Goal: Information Seeking & Learning: Learn about a topic

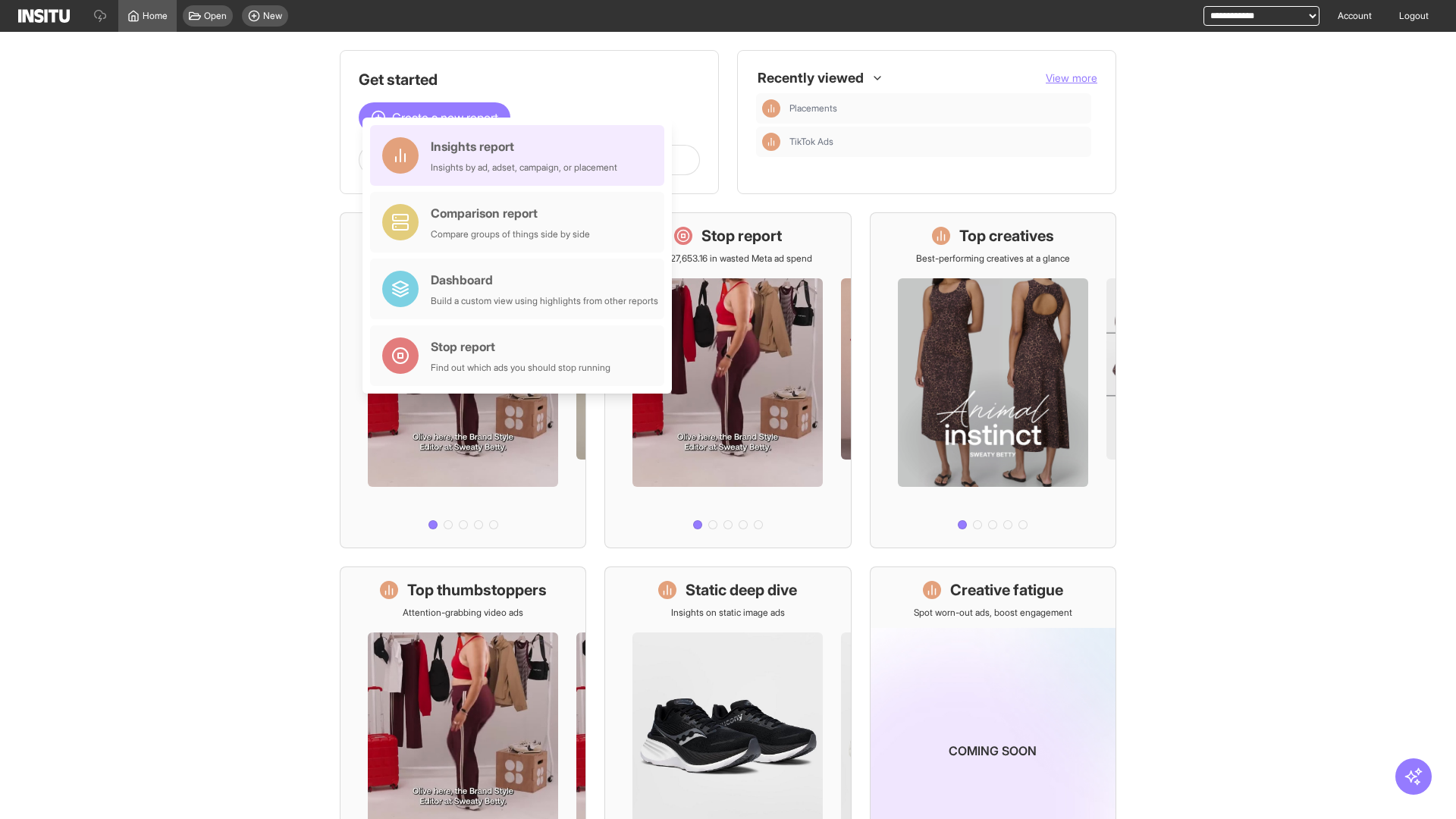
click at [521, 156] on div "Insights report Insights by ad, adset, campaign, or placement" at bounding box center [524, 155] width 187 height 36
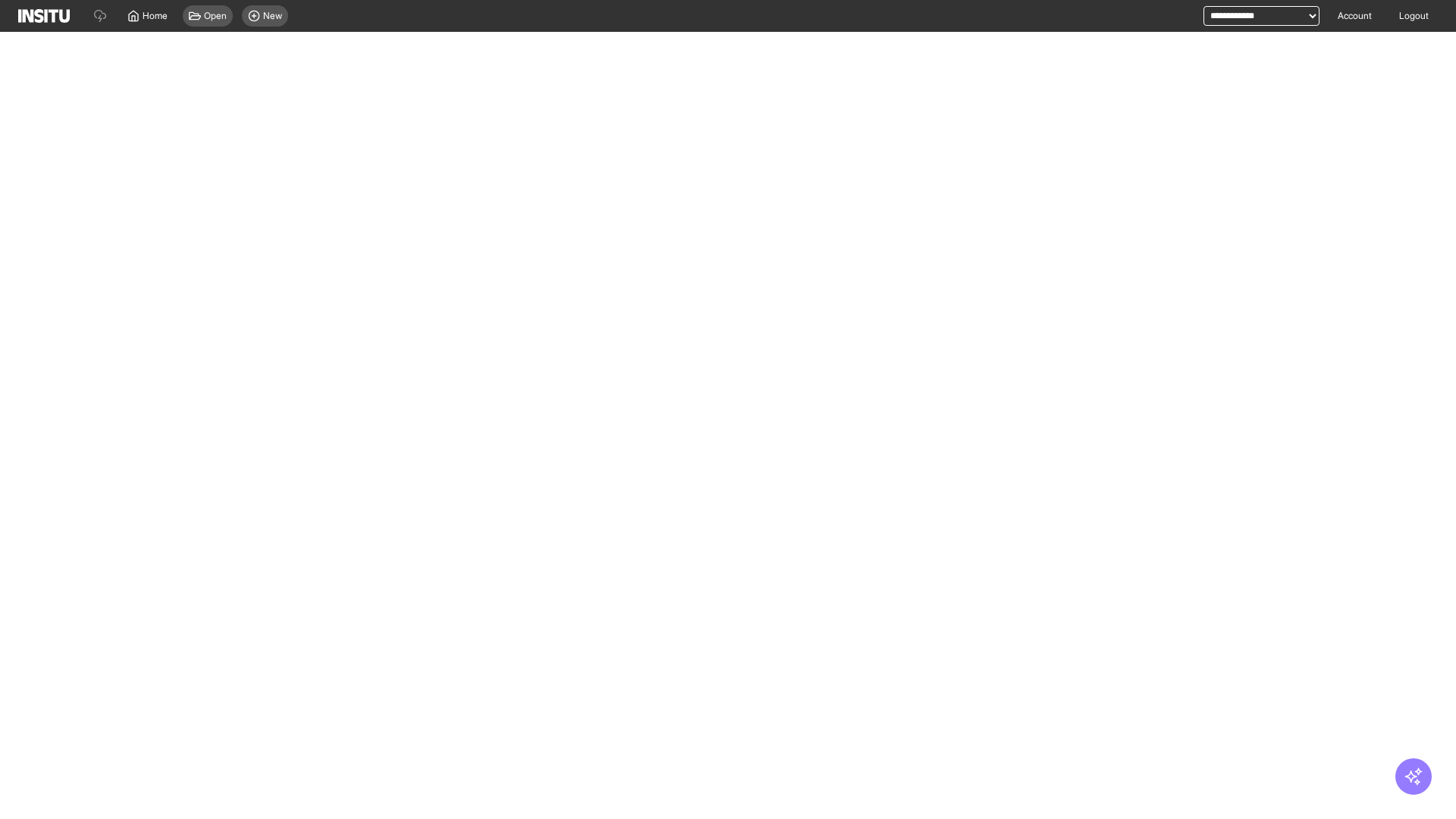
select select "**"
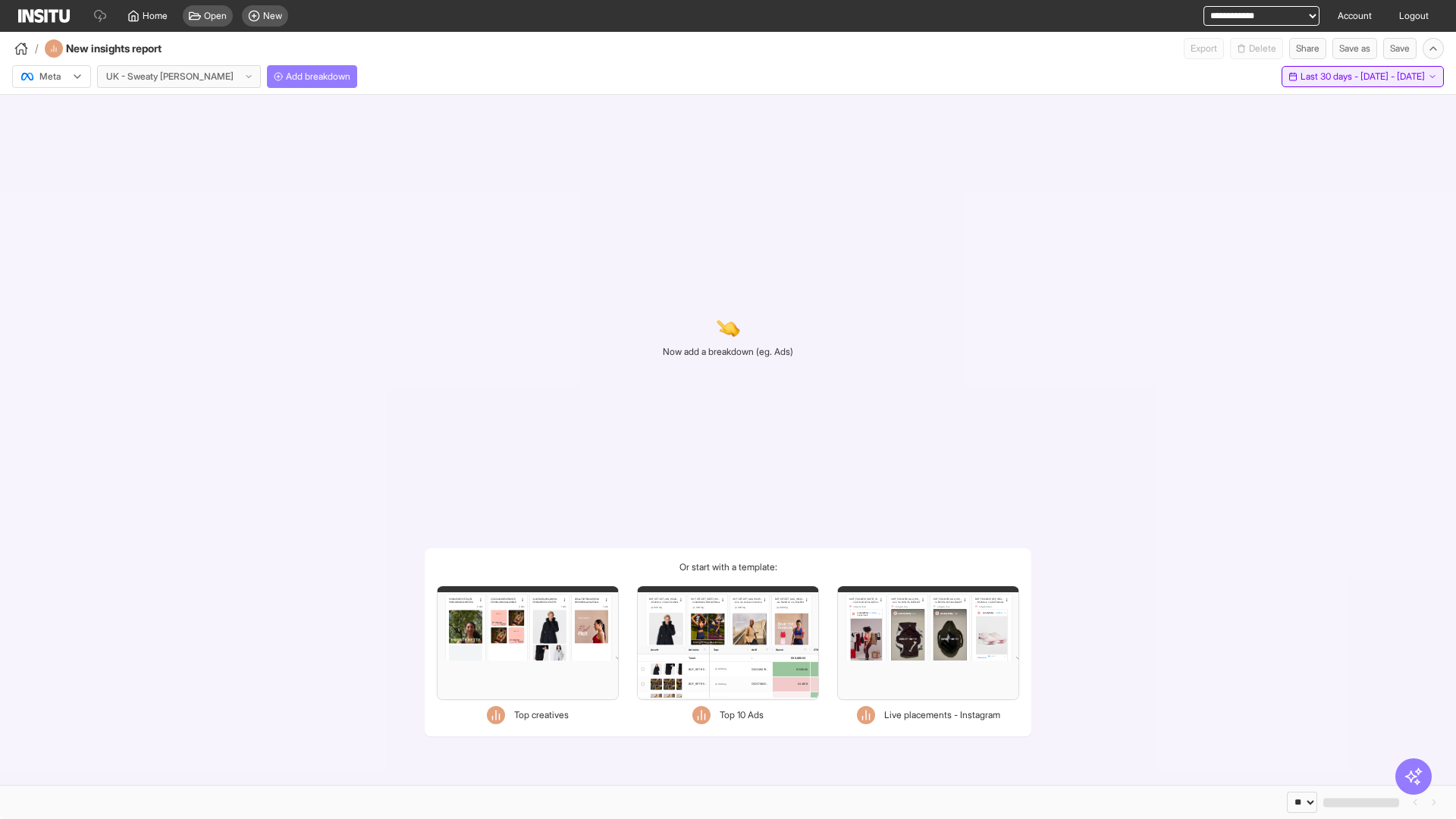
click at [1331, 76] on span "Last 30 days - [DATE] - [DATE]" at bounding box center [1362, 76] width 124 height 12
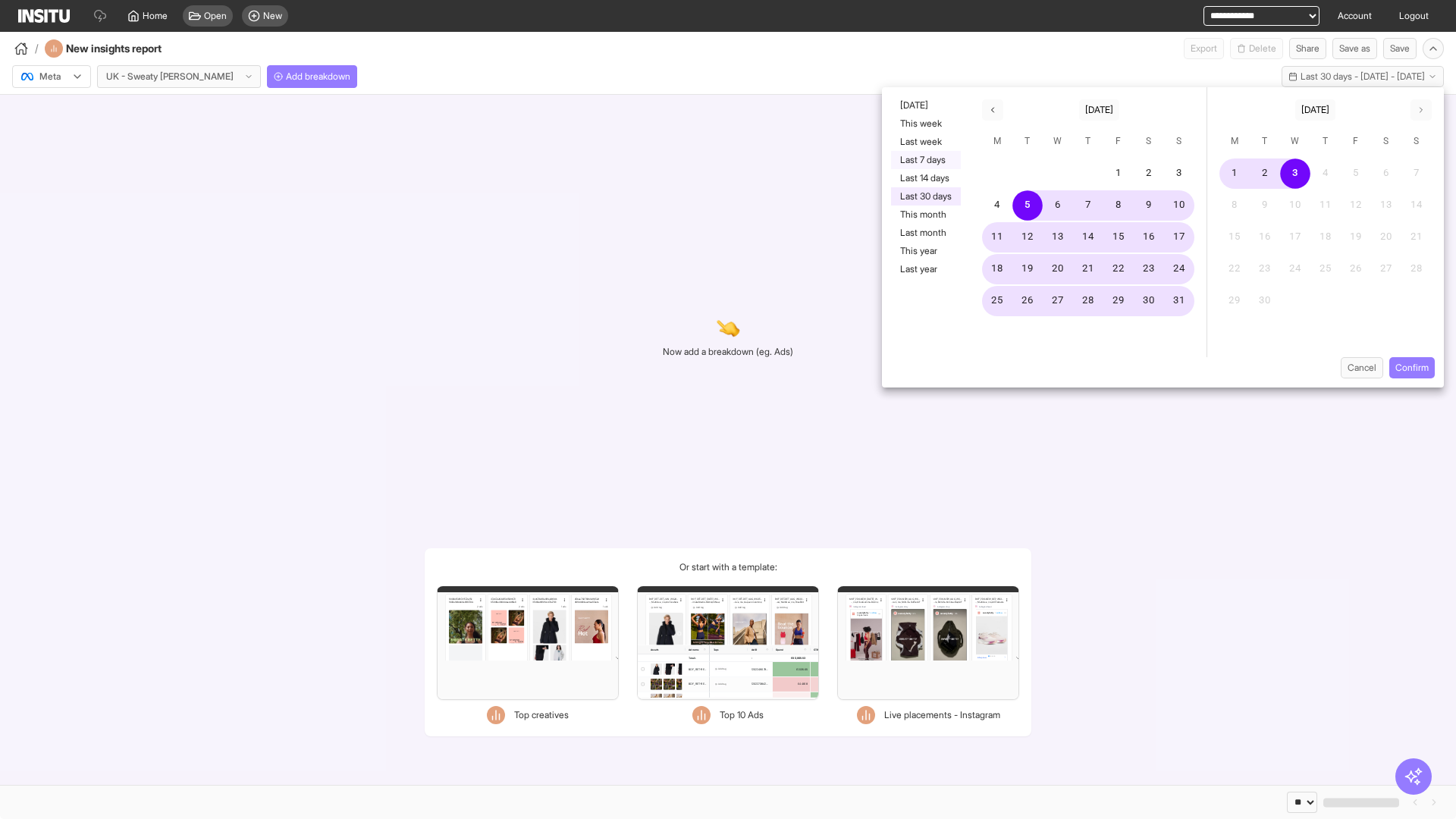
click at [924, 160] on button "Last 7 days" at bounding box center [925, 160] width 70 height 19
